Goal: Find specific page/section: Find specific page/section

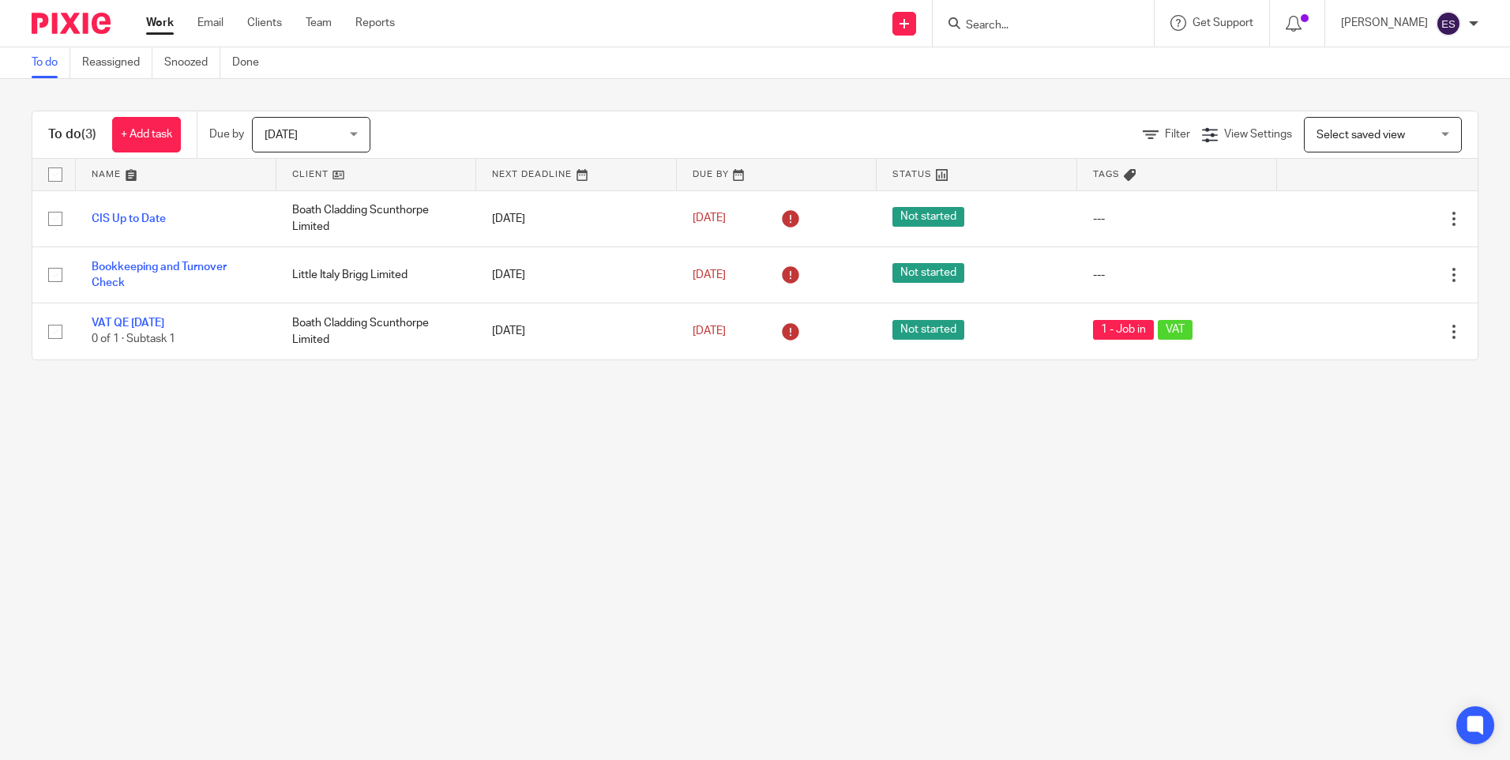
click at [1130, 11] on div at bounding box center [1043, 23] width 221 height 47
click at [1085, 25] on input "Search" at bounding box center [1035, 26] width 142 height 14
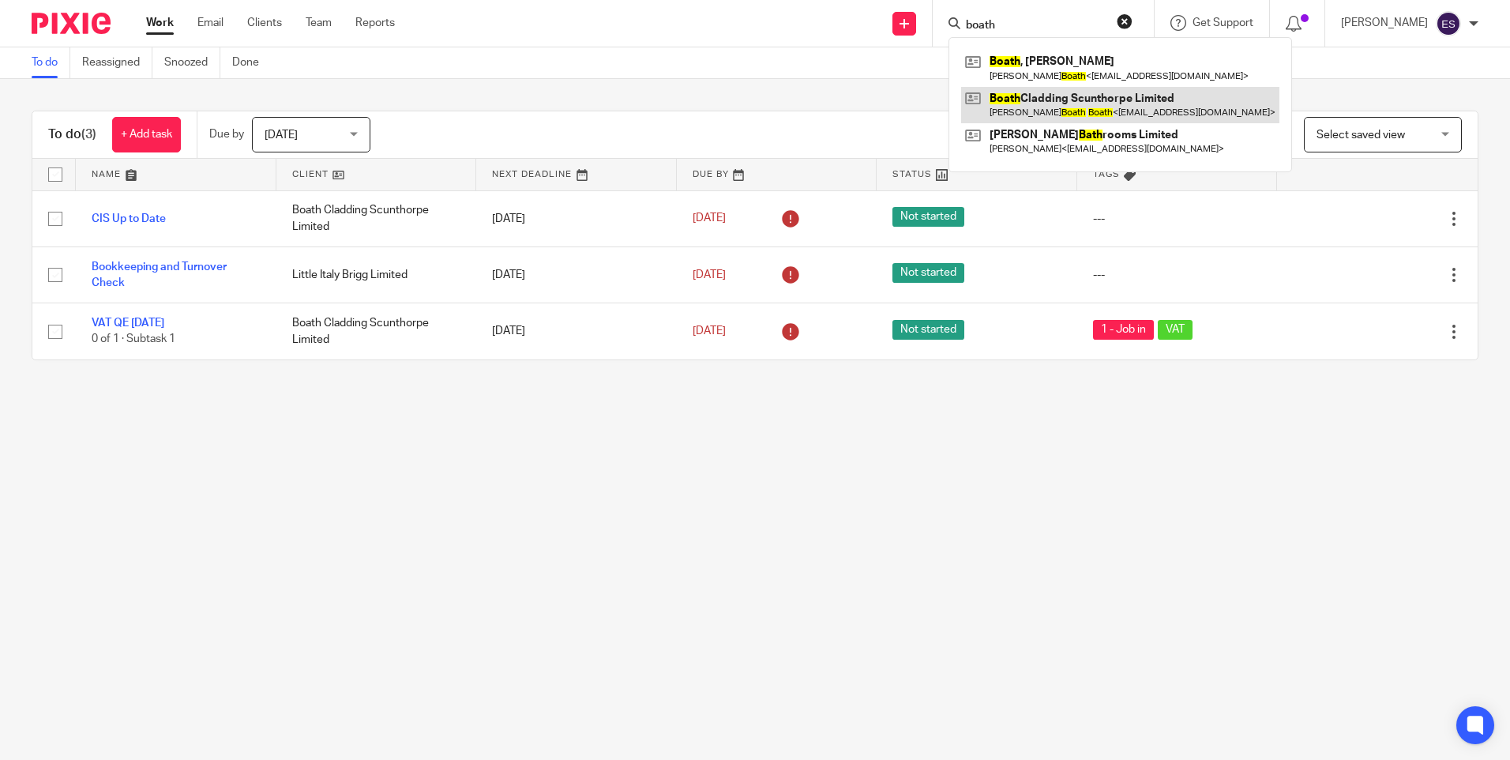
type input "boath"
click at [1110, 97] on link at bounding box center [1120, 105] width 318 height 36
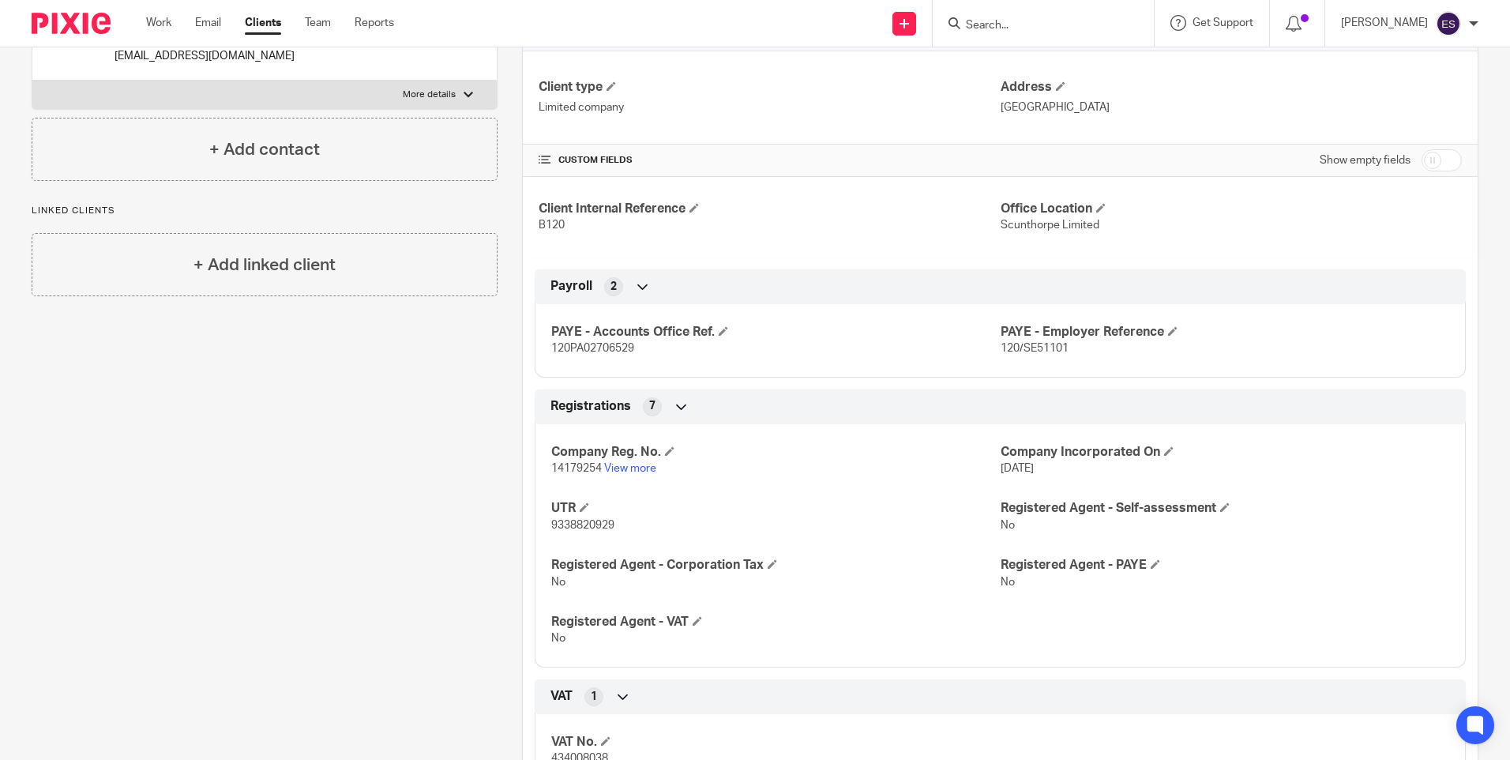
scroll to position [237, 0]
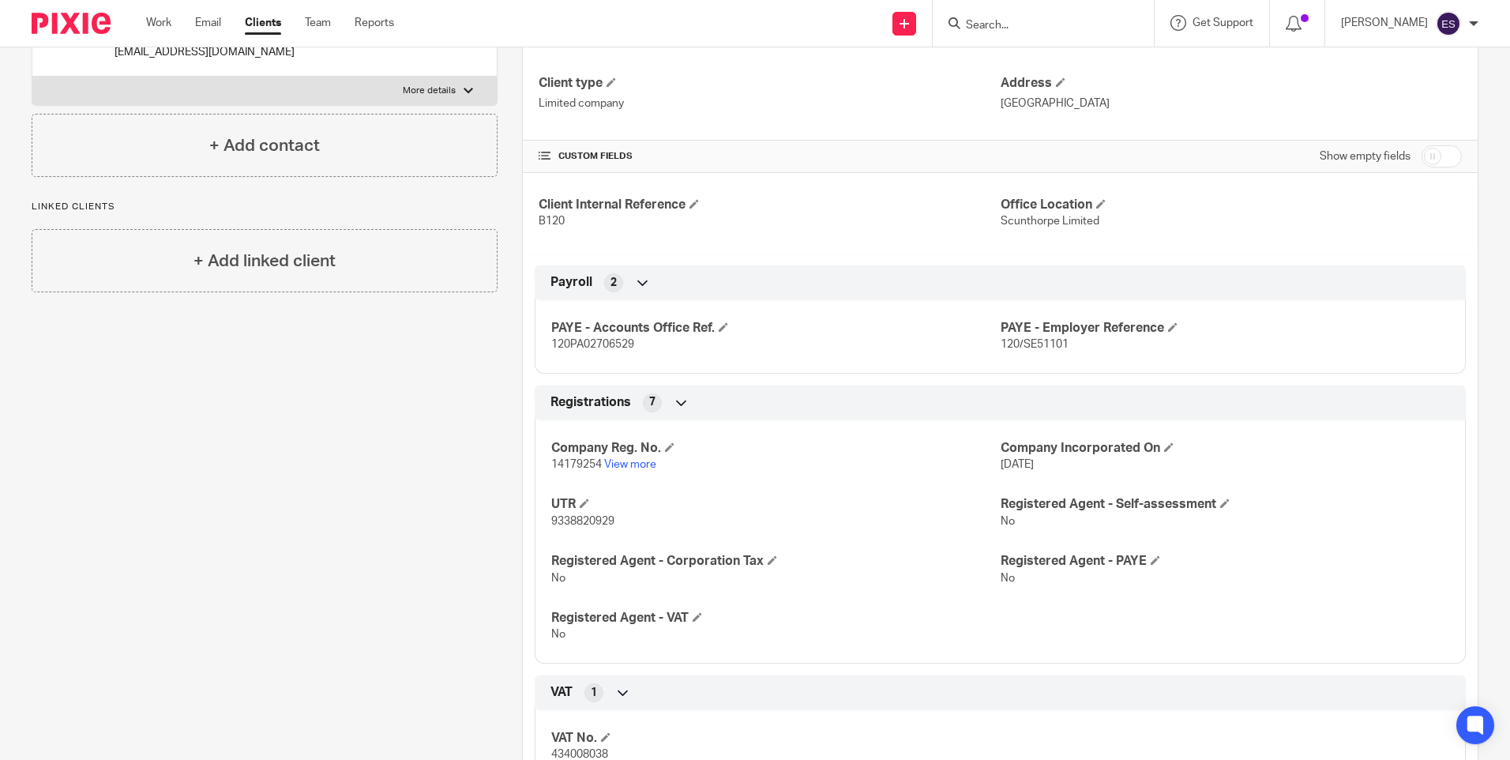
click at [228, 582] on div "Client contacts [PERSON_NAME] (Director) 07851873449 [EMAIL_ADDRESS][DOMAIN_NAM…" at bounding box center [252, 451] width 490 height 1041
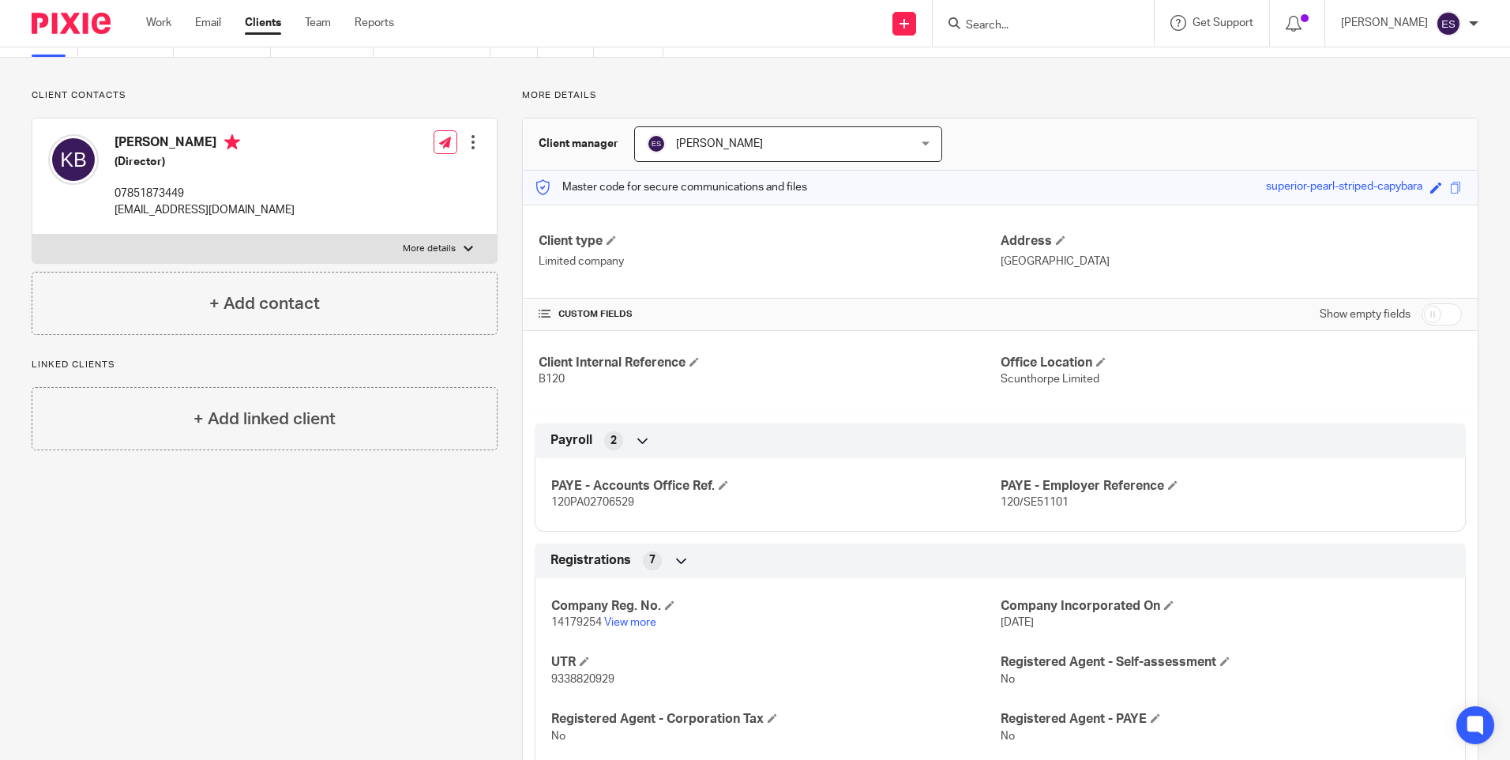
scroll to position [0, 0]
